Goal: Task Accomplishment & Management: Manage account settings

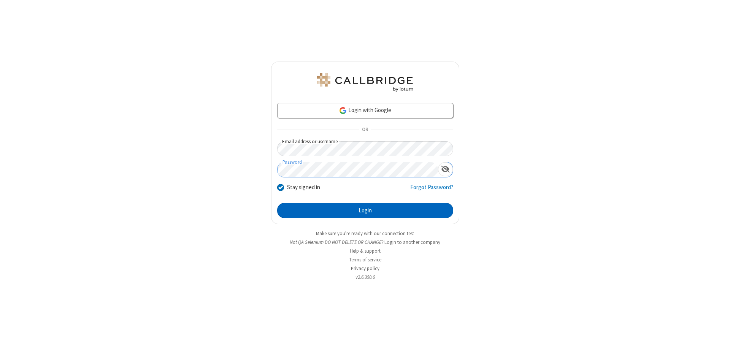
click at [365, 211] on button "Login" at bounding box center [365, 210] width 176 height 15
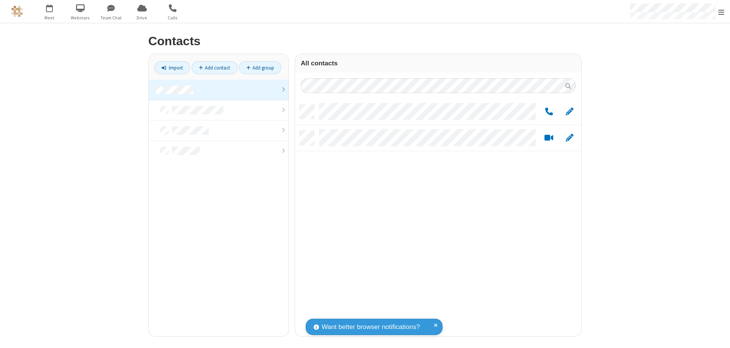
click at [219, 90] on link at bounding box center [219, 90] width 140 height 21
click at [570, 111] on span "Edit" at bounding box center [570, 112] width 8 height 10
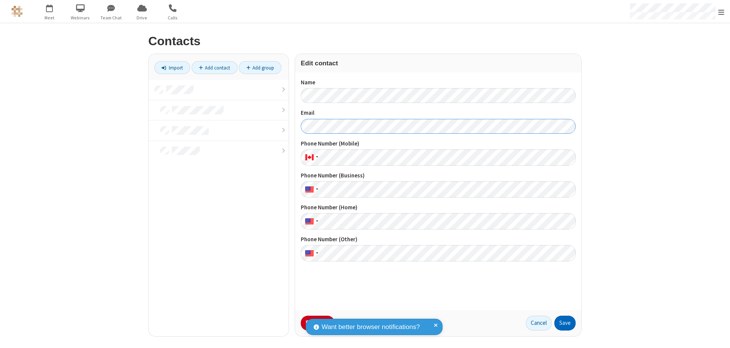
click at [565, 323] on button "Save" at bounding box center [564, 323] width 21 height 15
